Goal: Task Accomplishment & Management: Complete application form

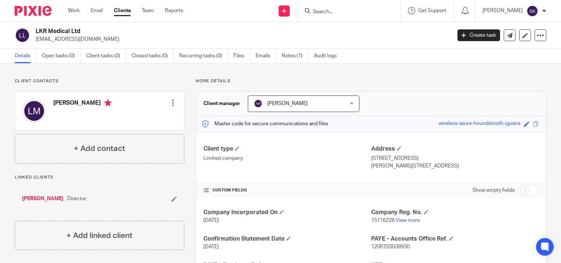
click at [320, 11] on input "Search" at bounding box center [345, 12] width 66 height 7
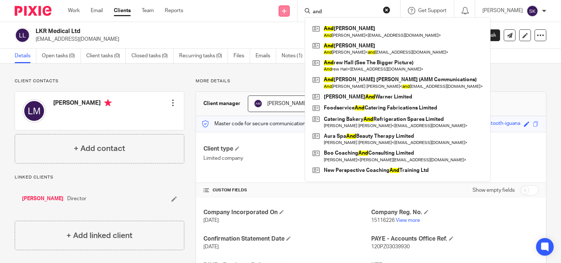
type input "and"
click at [289, 11] on link at bounding box center [283, 11] width 11 height 11
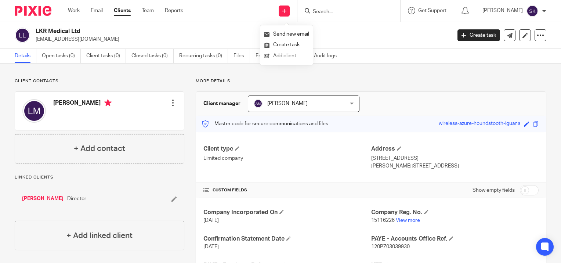
click at [292, 59] on link "Add client" at bounding box center [286, 56] width 45 height 11
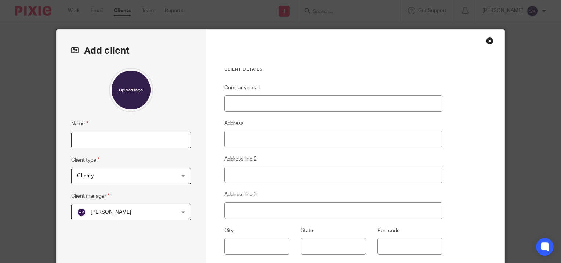
click at [179, 136] on input "Name" at bounding box center [131, 140] width 120 height 17
type input "Andrews Courier Services"
click at [161, 185] on div "Name Andrews Courier Services Client type Charity Charity Charity Individual Li…" at bounding box center [131, 173] width 120 height 211
click at [157, 176] on span "Charity" at bounding box center [122, 175] width 91 height 15
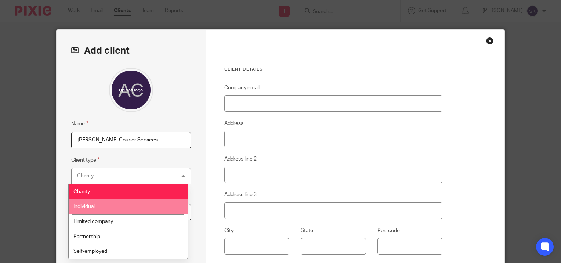
click at [143, 206] on li "Individual" at bounding box center [128, 206] width 119 height 15
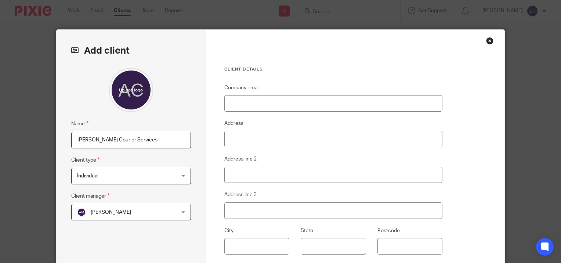
click at [131, 180] on span "Individual" at bounding box center [122, 175] width 91 height 15
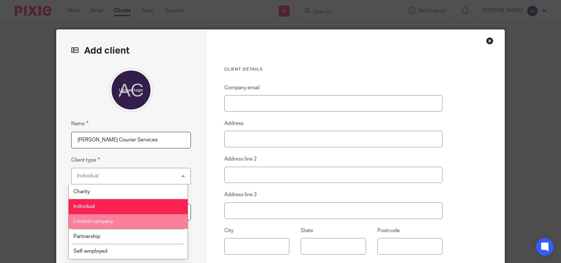
click at [132, 217] on li "Limited company" at bounding box center [128, 221] width 119 height 15
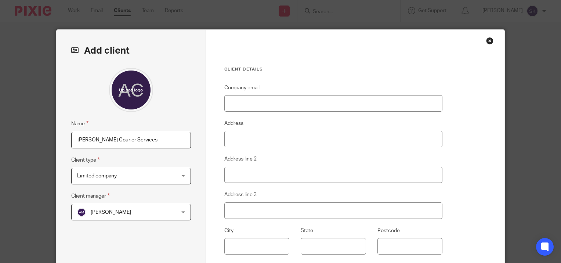
click at [132, 217] on span "[PERSON_NAME]" at bounding box center [122, 211] width 91 height 15
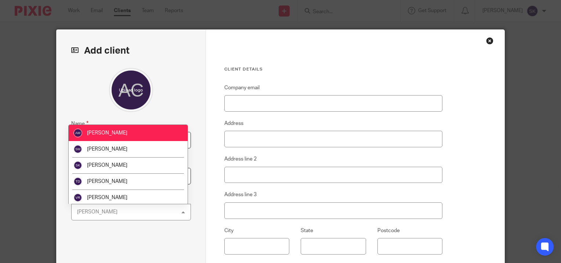
click at [132, 217] on div "Alison Marsh Alison Marsh" at bounding box center [131, 212] width 120 height 17
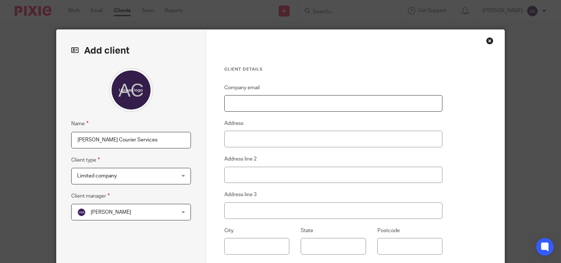
click at [277, 106] on input "Company email" at bounding box center [333, 103] width 218 height 17
paste input "<andrew@andrewscourierservices.co.uk>"
click at [229, 101] on input "<andrew@andrewscourierservices.co.uk" at bounding box center [333, 103] width 218 height 17
type input "[PERSON_NAME][EMAIL_ADDRESS][DOMAIN_NAME]"
click at [244, 142] on input "Address" at bounding box center [333, 139] width 218 height 17
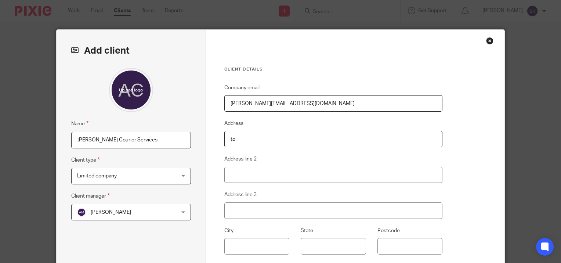
type input "t"
click at [264, 146] on input "Tower House" at bounding box center [333, 139] width 218 height 17
type input "Tower House"
type input "269 walmersley road"
type input "Bury"
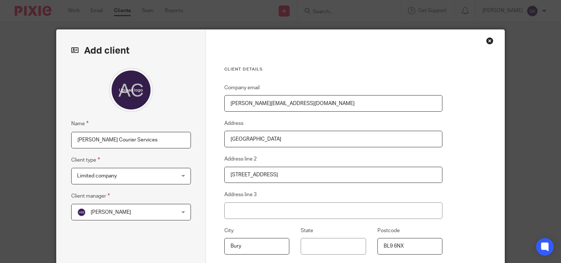
scroll to position [115, 0]
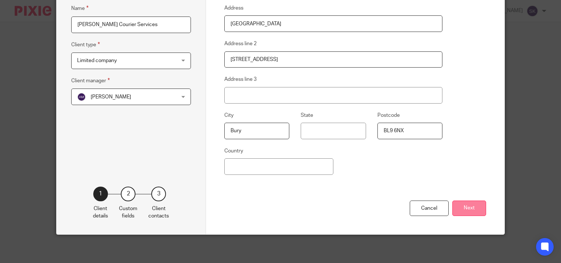
type input "BL9 6NX"
click at [465, 212] on button "Next" at bounding box center [469, 208] width 34 height 16
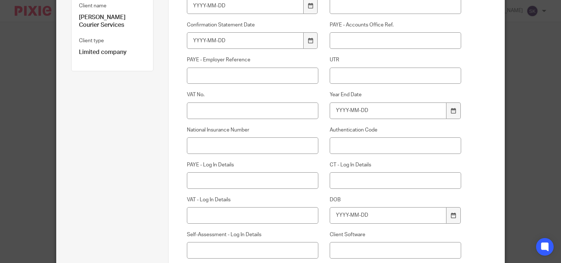
click at [378, 160] on div "Company Incorporated On Company Reg. No. Confirmation Statement Date PAYE - Acc…" at bounding box center [318, 135] width 286 height 298
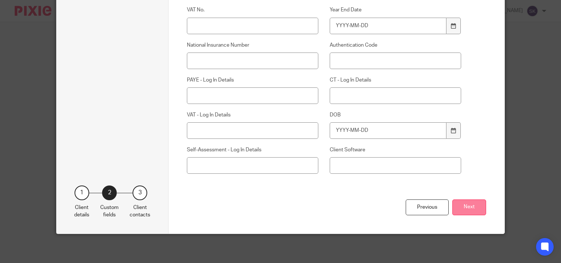
click at [463, 207] on button "Next" at bounding box center [469, 207] width 34 height 16
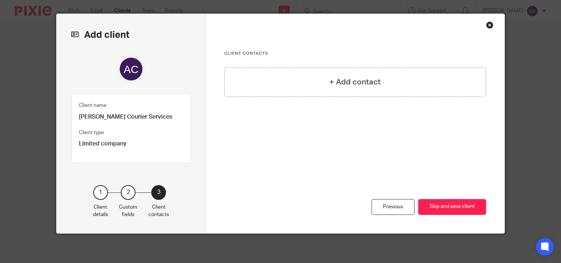
scroll to position [15, 0]
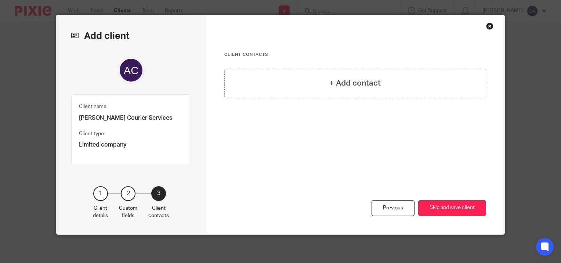
click at [463, 207] on button "Skip and save client" at bounding box center [452, 208] width 68 height 16
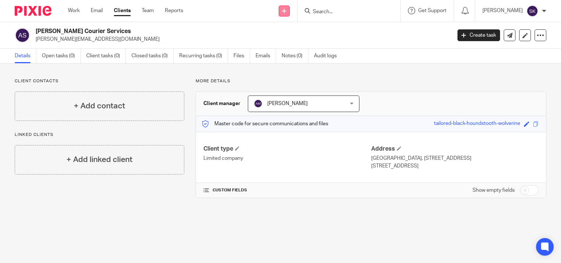
click at [288, 6] on link at bounding box center [283, 11] width 11 height 11
click at [287, 54] on link "Add client" at bounding box center [286, 56] width 45 height 11
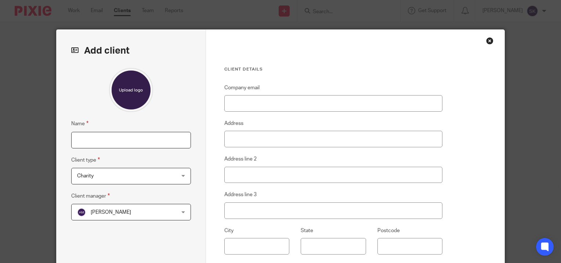
click at [156, 132] on input "Name" at bounding box center [131, 140] width 120 height 17
type input "Nicholas Smith"
click at [158, 185] on div "Name Nicholas Smith Client type Charity Charity Charity Individual Limited comp…" at bounding box center [131, 173] width 120 height 211
click at [153, 178] on span "Charity" at bounding box center [122, 175] width 91 height 15
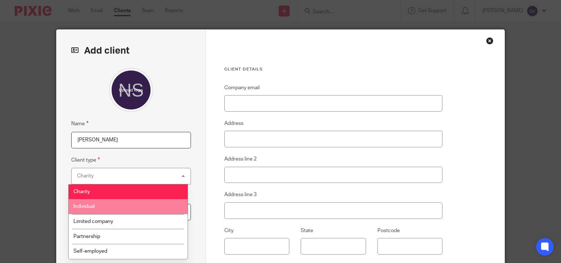
click at [146, 204] on li "Individual" at bounding box center [128, 206] width 119 height 15
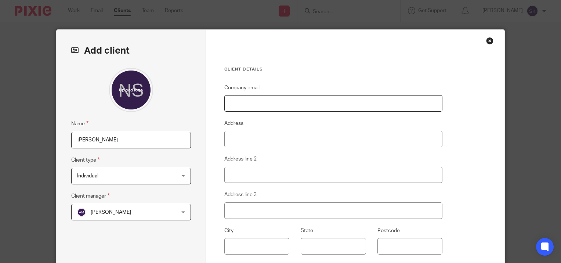
click at [241, 109] on input "Company email" at bounding box center [333, 103] width 218 height 17
paste input "nick@andrewscourierservices.co.uk>"
type input "[EMAIL_ADDRESS][DOMAIN_NAME]"
click at [285, 142] on input "Address" at bounding box center [333, 139] width 218 height 17
paste input "[STREET_ADDRESS]"
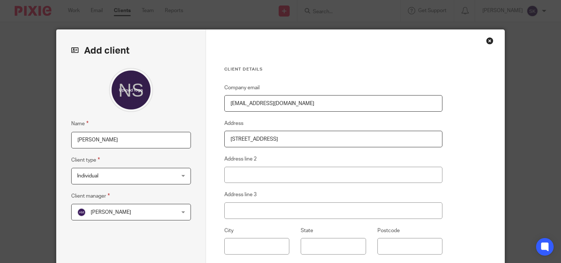
type input "[STREET_ADDRESS]"
click at [250, 244] on input "text" at bounding box center [256, 246] width 65 height 17
type input "Bury"
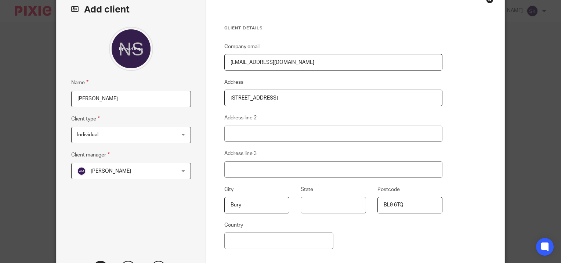
scroll to position [105, 0]
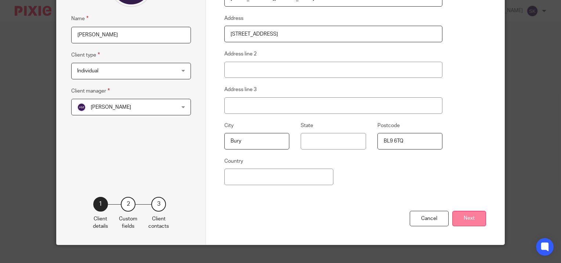
type input "BL9 6TQ"
click at [459, 214] on button "Next" at bounding box center [469, 219] width 34 height 16
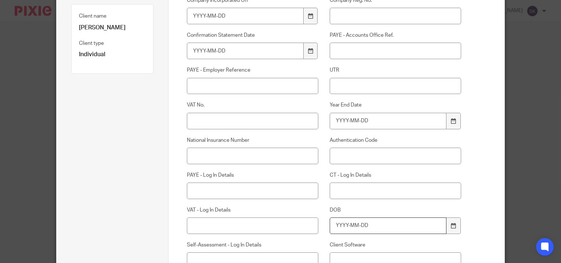
click at [359, 223] on input "DOB" at bounding box center [387, 225] width 117 height 17
type input "1992-02-22"
click at [359, 215] on div "DOB 1992-02-22" at bounding box center [389, 220] width 143 height 28
click at [355, 213] on div "DOB 1992-02-22" at bounding box center [389, 220] width 143 height 28
click at [254, 154] on input "National Insurance Number" at bounding box center [252, 155] width 131 height 17
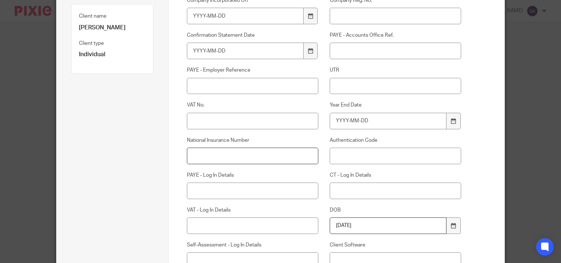
paste input "JR942314C"
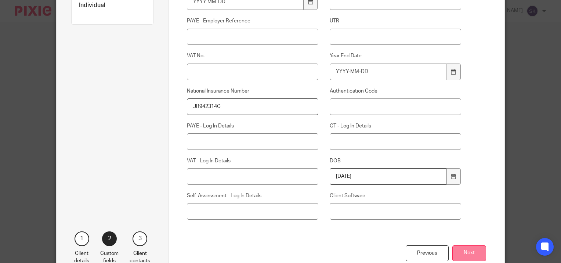
type input "JR942314C"
click at [458, 249] on button "Next" at bounding box center [469, 253] width 34 height 16
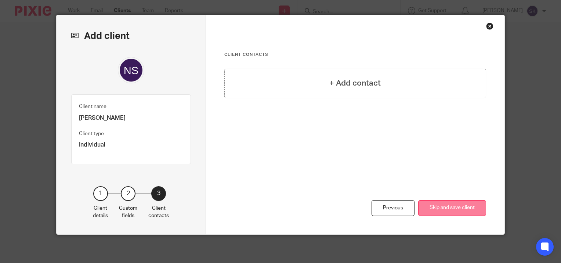
click at [434, 209] on button "Skip and save client" at bounding box center [452, 208] width 68 height 16
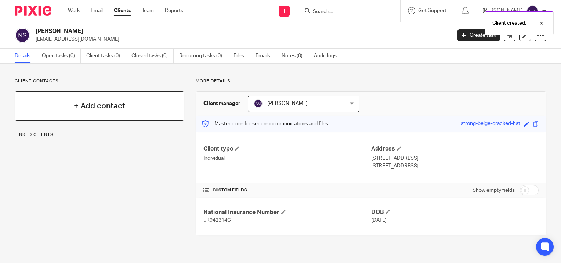
click at [86, 114] on div "+ Add contact" at bounding box center [99, 105] width 169 height 29
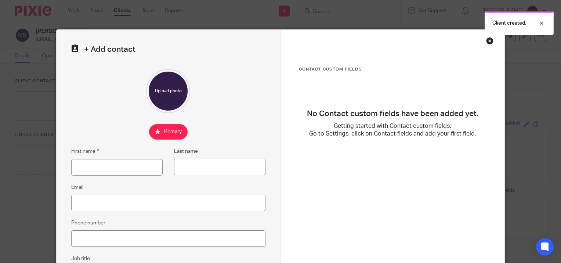
click at [486, 42] on div "Close this dialog window" at bounding box center [489, 40] width 7 height 7
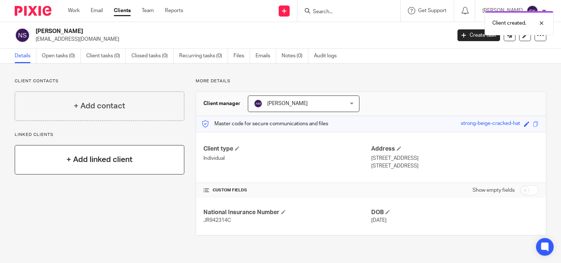
click at [126, 156] on h4 "+ Add linked client" at bounding box center [99, 159] width 66 height 11
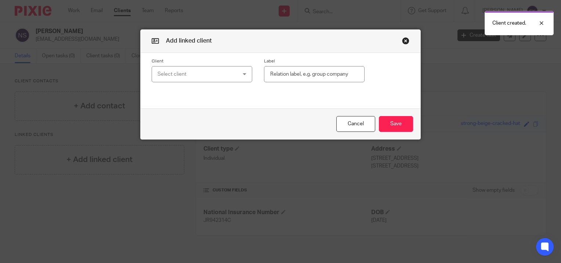
click at [187, 78] on div "Select client" at bounding box center [195, 73] width 76 height 15
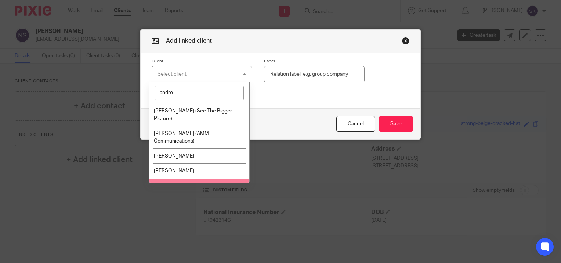
type input "andre"
click at [183, 178] on li "[PERSON_NAME] Courier Services" at bounding box center [199, 185] width 100 height 15
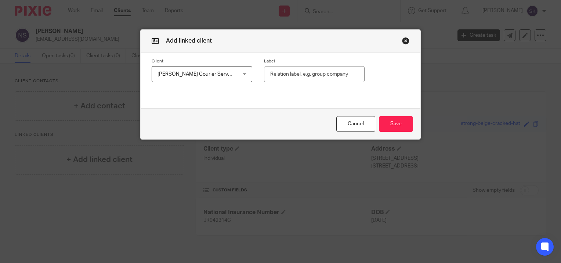
click at [300, 76] on input "text" at bounding box center [314, 74] width 101 height 17
type input "Director"
click at [404, 126] on button "Save" at bounding box center [396, 124] width 34 height 16
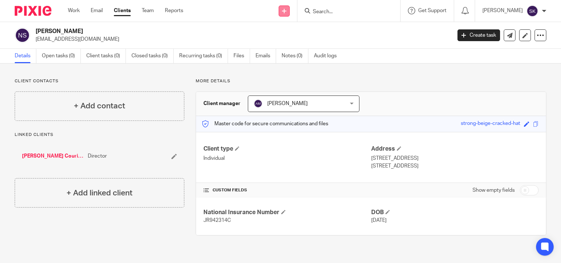
click at [289, 8] on link at bounding box center [283, 11] width 11 height 11
click at [294, 53] on link "Add client" at bounding box center [286, 56] width 45 height 11
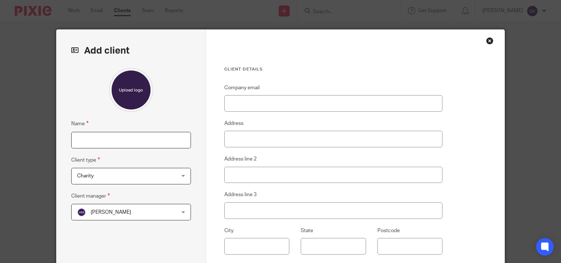
click at [159, 140] on input "Name" at bounding box center [131, 140] width 120 height 17
type input "[PERSON_NAME]"
click at [164, 170] on span "Charity" at bounding box center [122, 175] width 91 height 15
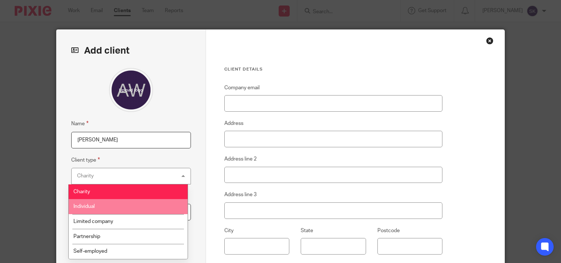
click at [153, 204] on li "Individual" at bounding box center [128, 206] width 119 height 15
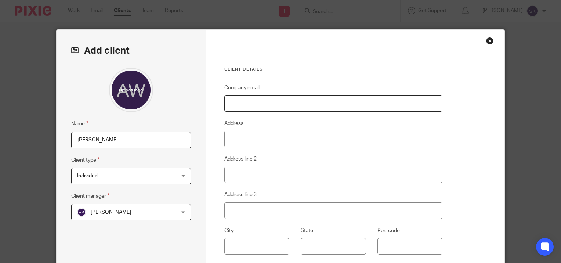
click at [239, 103] on input "Company email" at bounding box center [333, 103] width 218 height 17
paste input "andrew@andrewscourierservices.co.uk>"
type input "[PERSON_NAME][EMAIL_ADDRESS][DOMAIN_NAME]"
click at [402, 137] on input "Address" at bounding box center [333, 139] width 218 height 17
paste input "45 moreton drive"
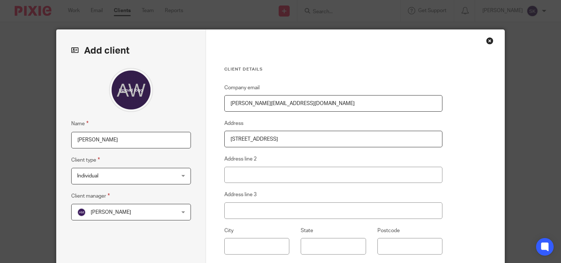
type input "45 moreton drive"
click at [245, 243] on input "text" at bounding box center [256, 246] width 65 height 17
type input "Bury"
click at [378, 244] on input "Postcode" at bounding box center [409, 246] width 65 height 17
paste input "BL8 1QT"
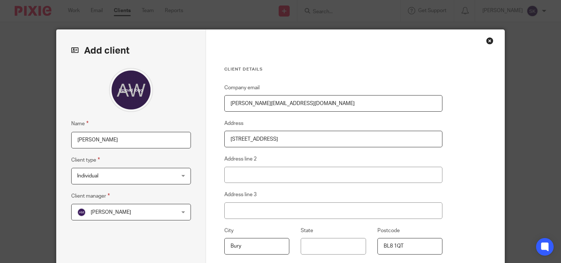
type input "BL8 1QT"
click at [360, 221] on div "Company email andrew@andrewscourierservices.co.uk Address 45 moreton drive Addr…" at bounding box center [333, 199] width 218 height 232
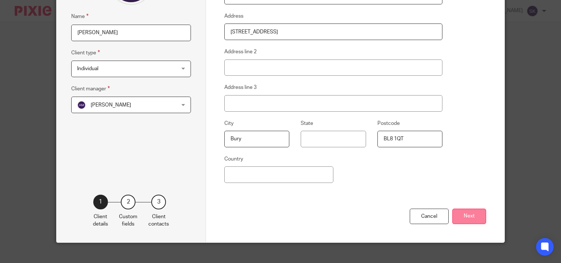
click at [459, 218] on button "Next" at bounding box center [469, 216] width 34 height 16
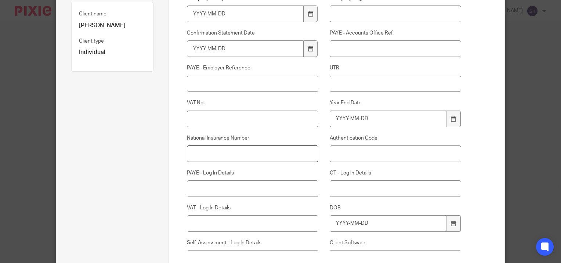
click at [254, 149] on input "National Insurance Number" at bounding box center [252, 153] width 131 height 17
paste input "JC321411D"
type input "JC321411D"
click at [360, 221] on input "DOB" at bounding box center [387, 223] width 117 height 17
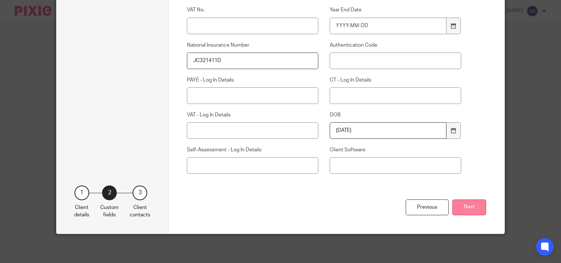
type input "1974-11-28"
click at [470, 210] on button "Next" at bounding box center [469, 207] width 34 height 16
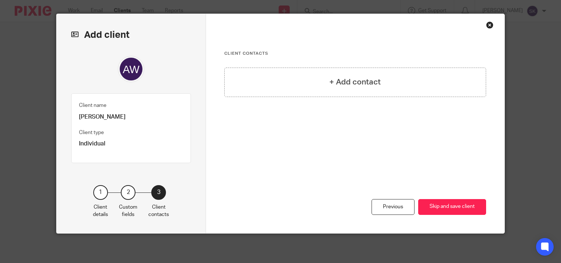
scroll to position [15, 0]
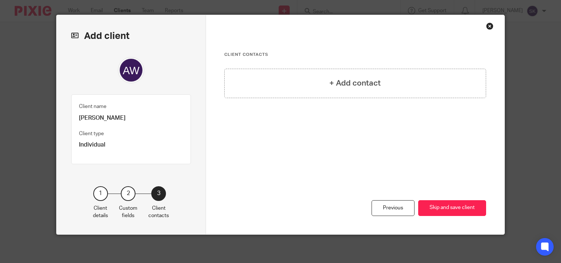
click at [470, 210] on button "Skip and save client" at bounding box center [452, 208] width 68 height 16
click at [443, 205] on button "Skip and save client" at bounding box center [452, 208] width 68 height 16
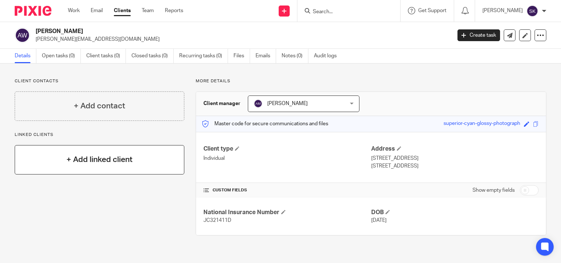
click at [142, 151] on div "+ Add linked client" at bounding box center [99, 159] width 169 height 29
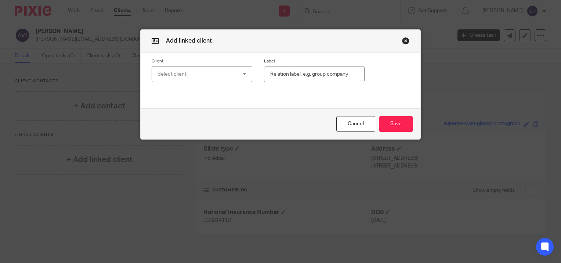
click at [192, 74] on div "Select client" at bounding box center [195, 73] width 76 height 15
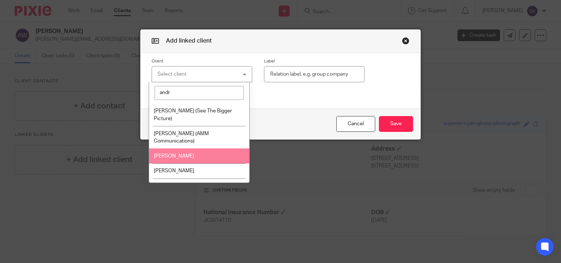
scroll to position [19, 0]
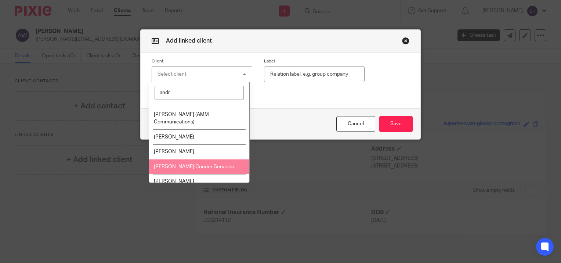
type input "andr"
click at [210, 164] on span "[PERSON_NAME] Courier Services" at bounding box center [194, 166] width 80 height 5
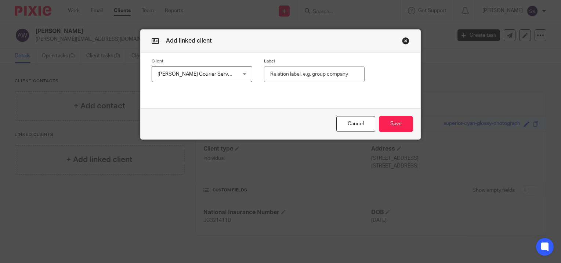
click at [280, 73] on input "text" at bounding box center [314, 74] width 101 height 17
type input "Director"
click at [384, 125] on button "Save" at bounding box center [396, 124] width 34 height 16
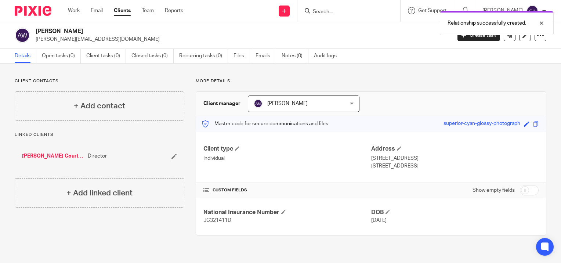
click at [286, 14] on div "Relationship successfully created." at bounding box center [416, 21] width 273 height 28
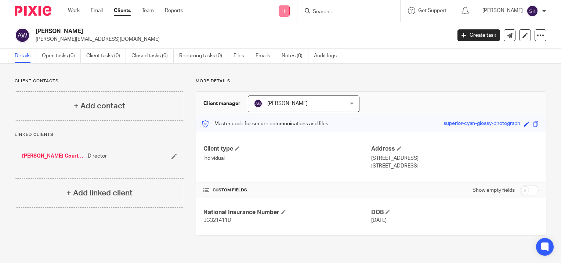
click at [285, 10] on icon at bounding box center [284, 11] width 4 height 4
click at [288, 55] on link "Add client" at bounding box center [286, 56] width 45 height 11
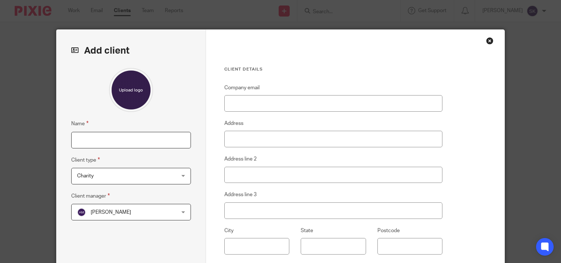
click at [165, 135] on input "Name" at bounding box center [131, 140] width 120 height 17
type input "Pepperell Haulage and Courier Services Ltd"
click at [148, 173] on span "Charity" at bounding box center [122, 175] width 91 height 15
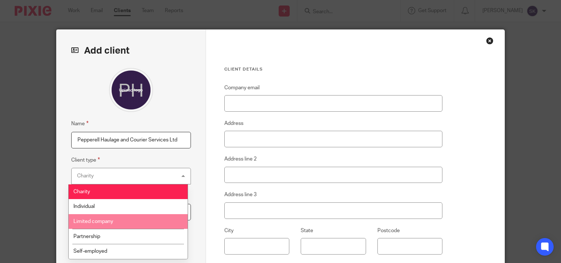
click at [133, 217] on li "Limited company" at bounding box center [128, 221] width 119 height 15
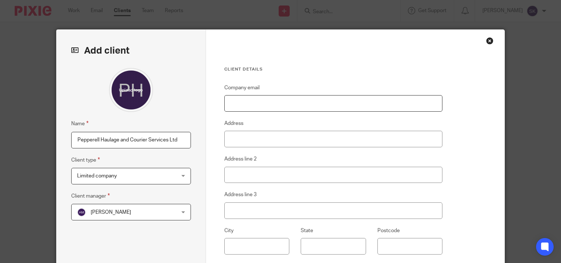
click at [254, 104] on input "Company email" at bounding box center [333, 103] width 218 height 17
type input "[PERSON_NAME][EMAIL_ADDRESS][DOMAIN_NAME]"
type input "[STREET_ADDRESS]"
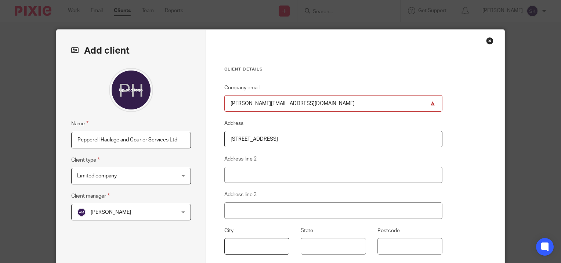
type input "Bury"
type input "BL8 1QT"
click at [281, 138] on input "45 moreton drive" at bounding box center [333, 139] width 218 height 17
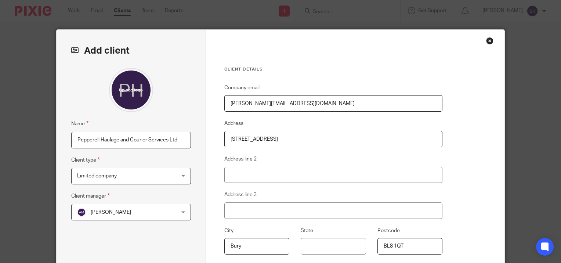
click at [281, 138] on input "45 moreton drive" at bounding box center [333, 139] width 218 height 17
click at [419, 250] on input "BL8 1QT" at bounding box center [409, 246] width 65 height 17
type input "B"
click at [277, 246] on input "Bury" at bounding box center [256, 246] width 65 height 17
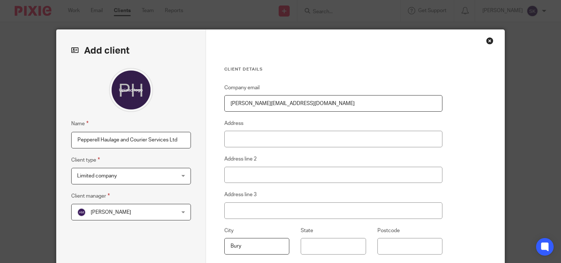
click at [277, 246] on input "Bury" at bounding box center [256, 246] width 65 height 17
click at [323, 142] on input "Address" at bounding box center [333, 139] width 218 height 17
click at [364, 124] on fieldset "Address" at bounding box center [333, 133] width 218 height 28
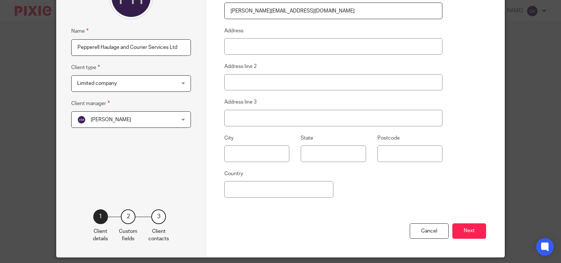
click at [456, 223] on div "Cancel Next" at bounding box center [355, 240] width 262 height 34
click at [459, 226] on button "Next" at bounding box center [469, 231] width 34 height 16
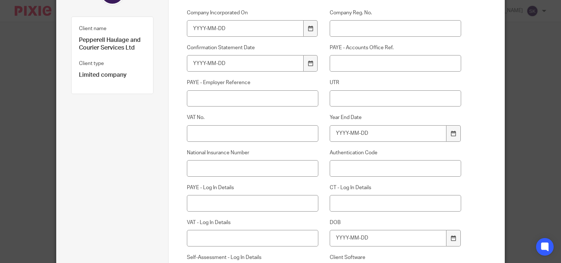
click at [459, 226] on div "Custom fields Company Incorporated On Company Reg. No. Confirmation Statement D…" at bounding box center [336, 139] width 336 height 404
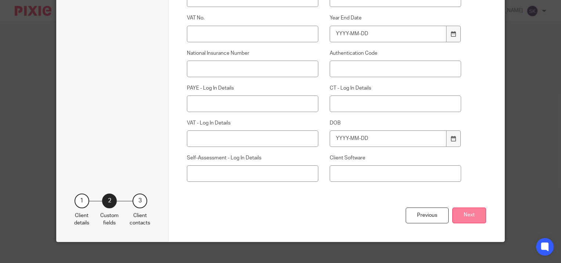
click at [459, 214] on button "Next" at bounding box center [469, 215] width 34 height 16
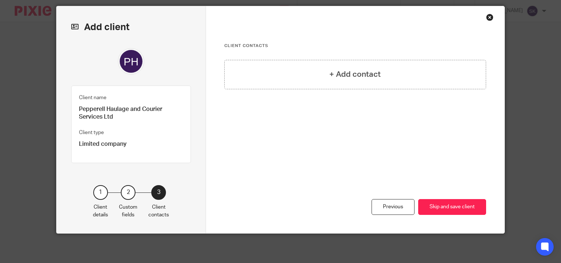
scroll to position [23, 0]
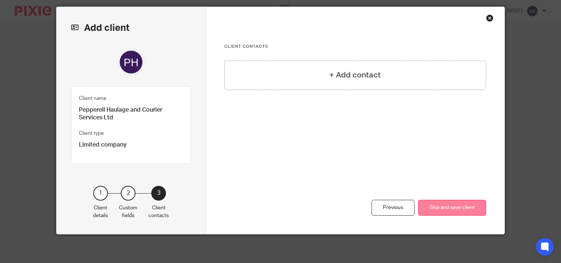
click at [428, 201] on button "Skip and save client" at bounding box center [452, 208] width 68 height 16
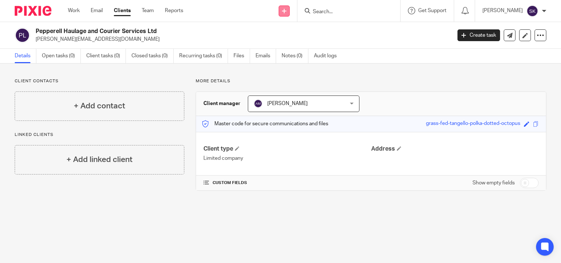
click at [283, 12] on link at bounding box center [283, 11] width 11 height 11
click at [284, 54] on link "Add client" at bounding box center [286, 56] width 45 height 11
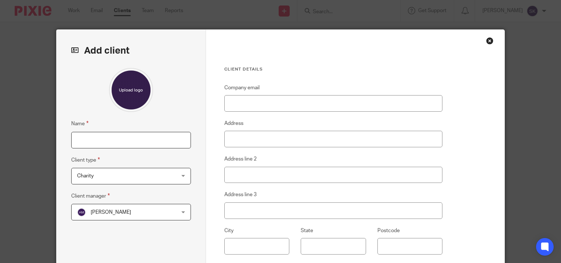
click at [167, 138] on input "Name" at bounding box center [131, 140] width 120 height 17
type input "TA Property Services"
click at [155, 171] on span "Charity" at bounding box center [122, 175] width 91 height 15
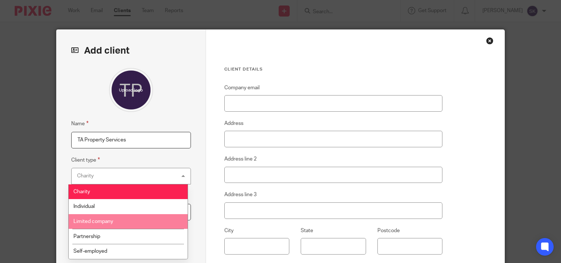
click at [150, 216] on li "Limited company" at bounding box center [128, 221] width 119 height 15
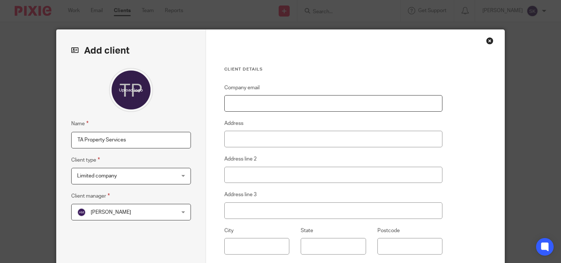
click at [256, 103] on input "Company email" at bounding box center [333, 103] width 218 height 17
type input "[PERSON_NAME][EMAIL_ADDRESS][DOMAIN_NAME]"
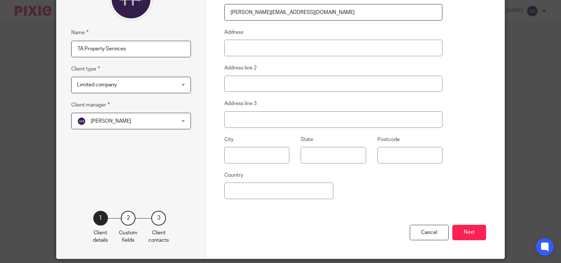
scroll to position [93, 0]
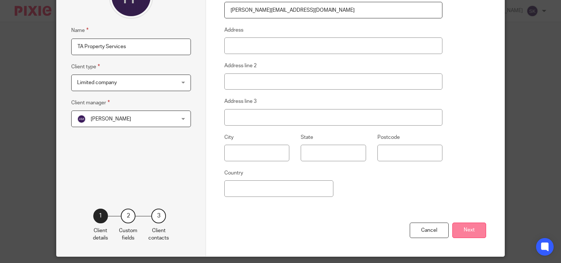
click at [455, 226] on button "Next" at bounding box center [469, 230] width 34 height 16
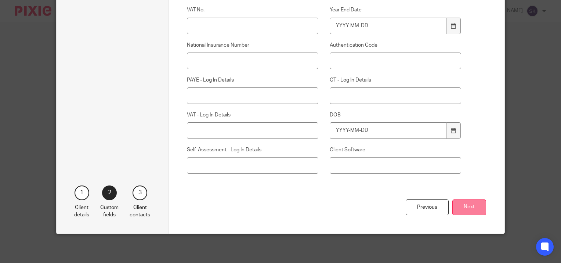
click at [466, 207] on button "Next" at bounding box center [469, 207] width 34 height 16
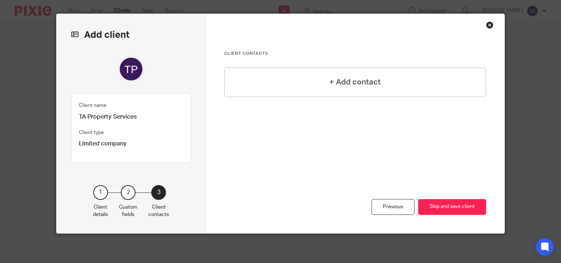
scroll to position [15, 0]
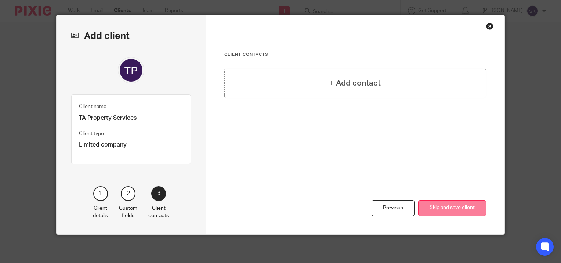
click at [430, 209] on button "Skip and save client" at bounding box center [452, 208] width 68 height 16
